Goal: Transaction & Acquisition: Purchase product/service

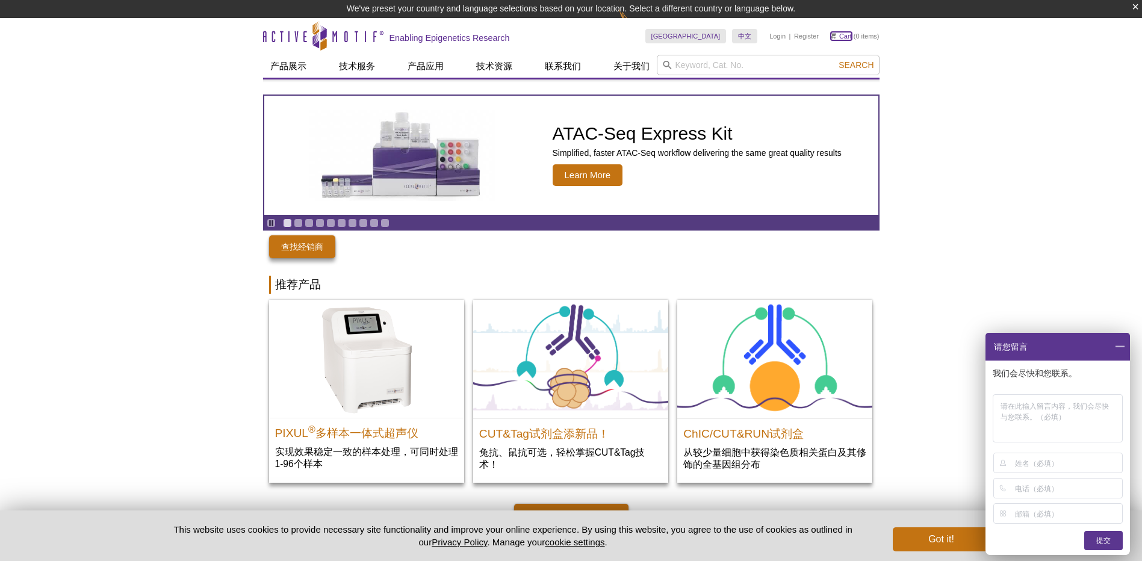
click at [840, 34] on link "Cart" at bounding box center [841, 36] width 21 height 8
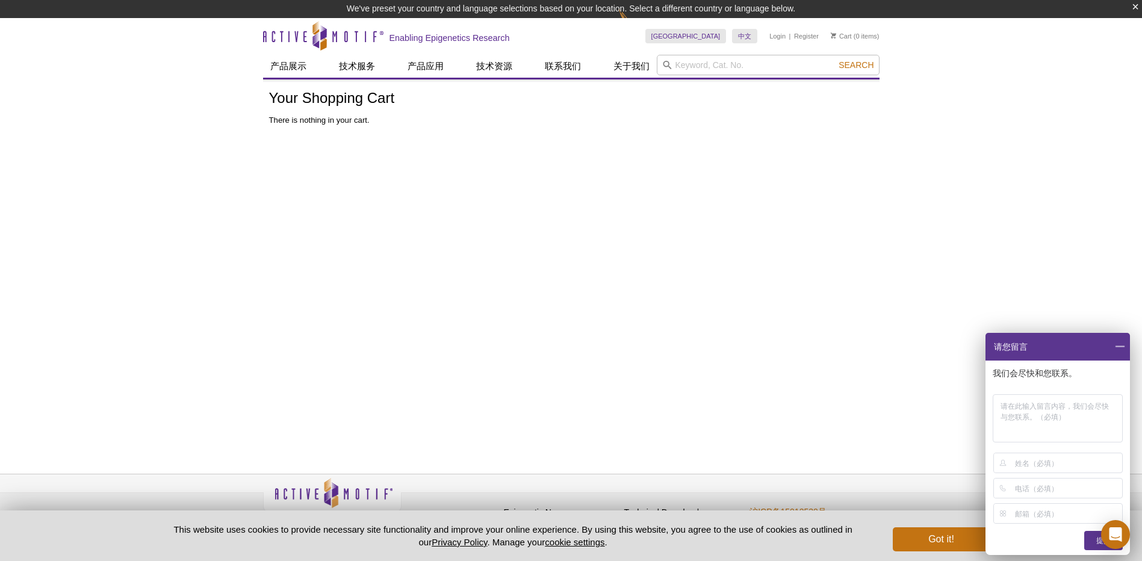
click at [679, 193] on div "Your Shopping Cart There is nothing in your cart." at bounding box center [571, 262] width 616 height 367
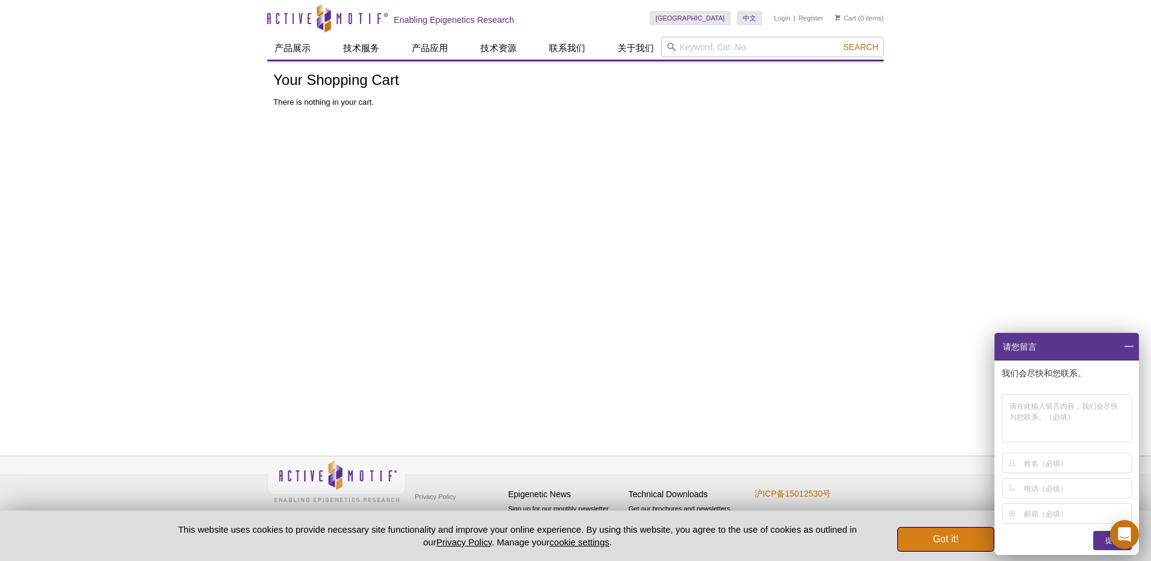
click at [927, 541] on button "Got it!" at bounding box center [945, 539] width 96 height 24
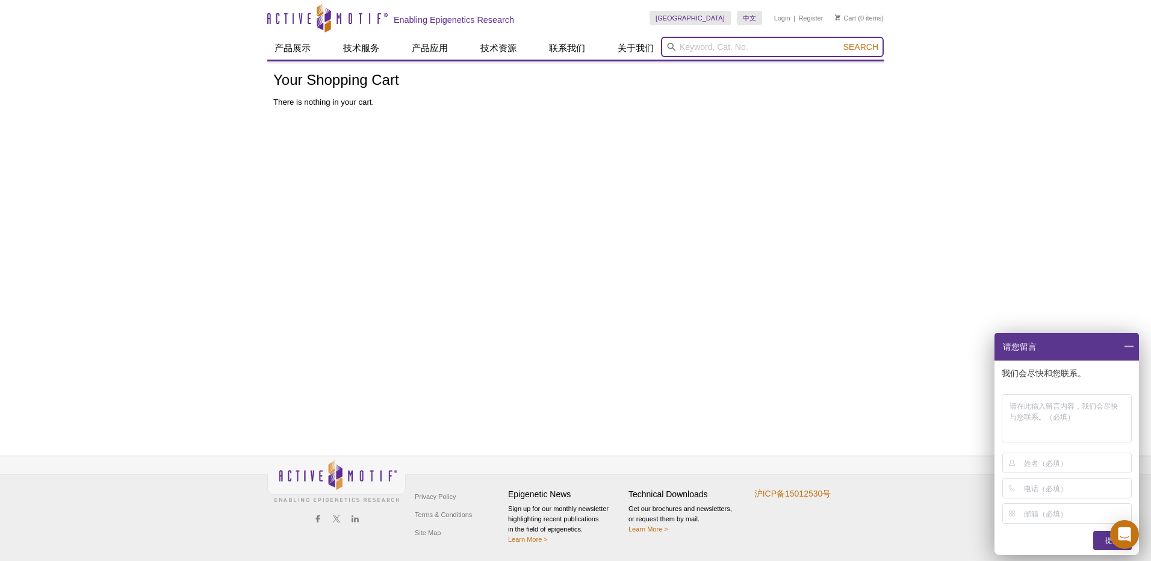
click at [695, 46] on input "search" at bounding box center [772, 47] width 223 height 20
type input "52097"
click at [840, 42] on button "Search" at bounding box center [861, 47] width 42 height 11
click at [867, 46] on span "Search" at bounding box center [860, 47] width 35 height 10
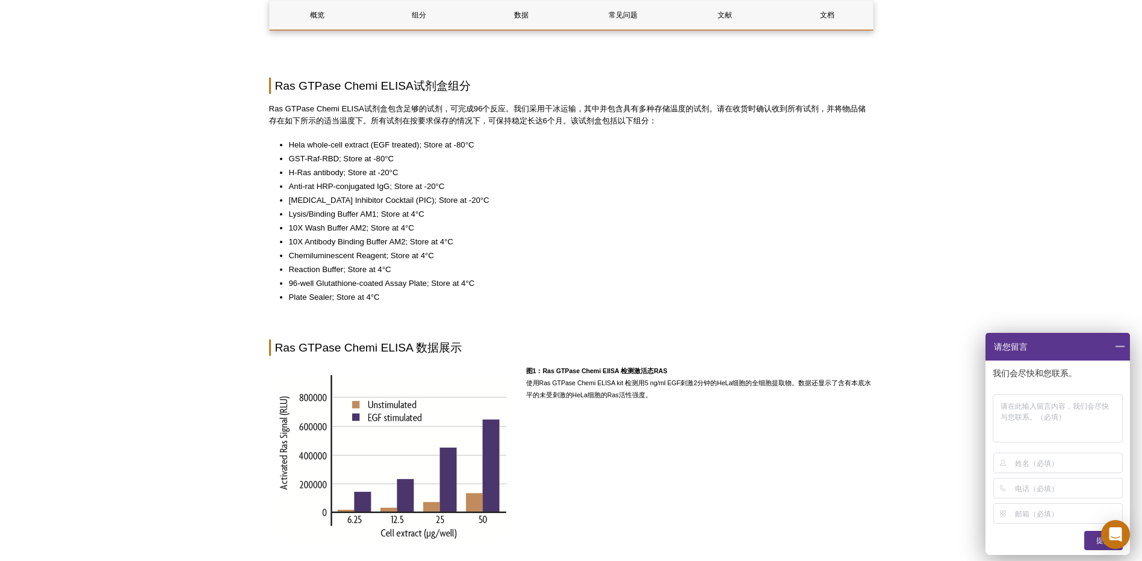
scroll to position [554, 0]
